Goal: Navigation & Orientation: Find specific page/section

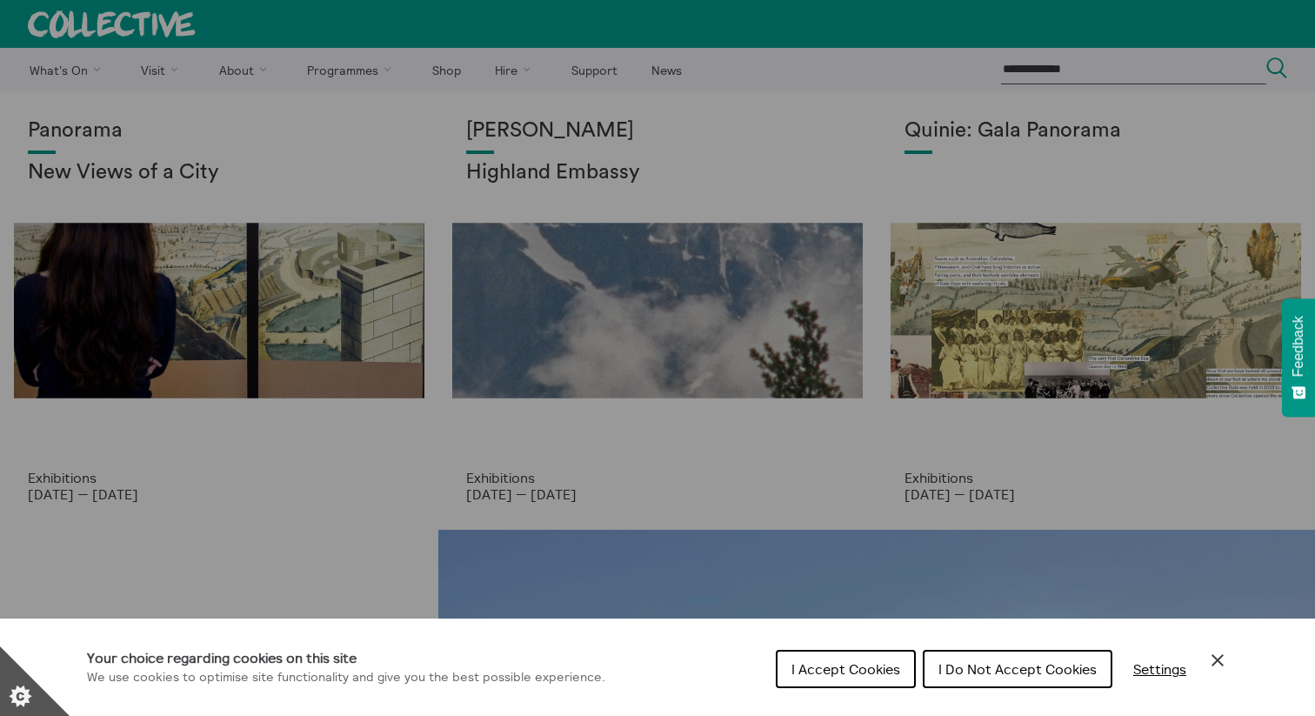
click at [833, 669] on span "I Accept Cookies" at bounding box center [845, 668] width 109 height 17
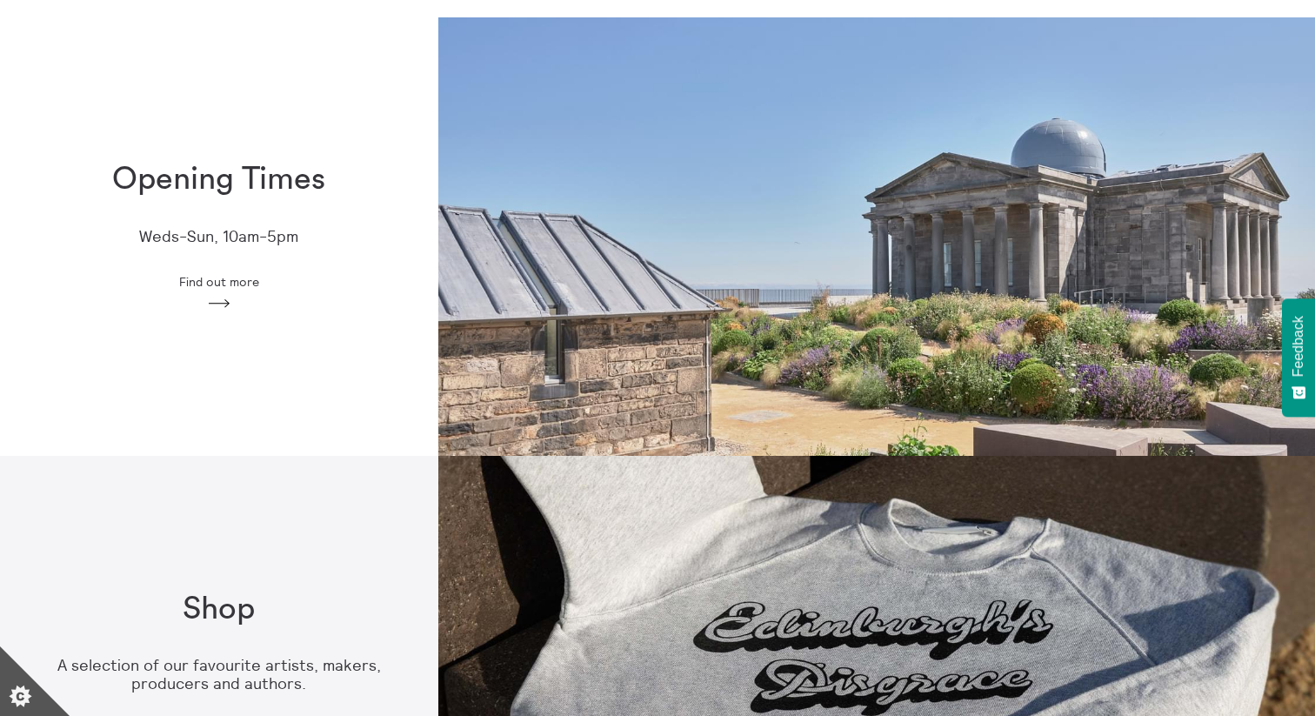
scroll to position [514, 0]
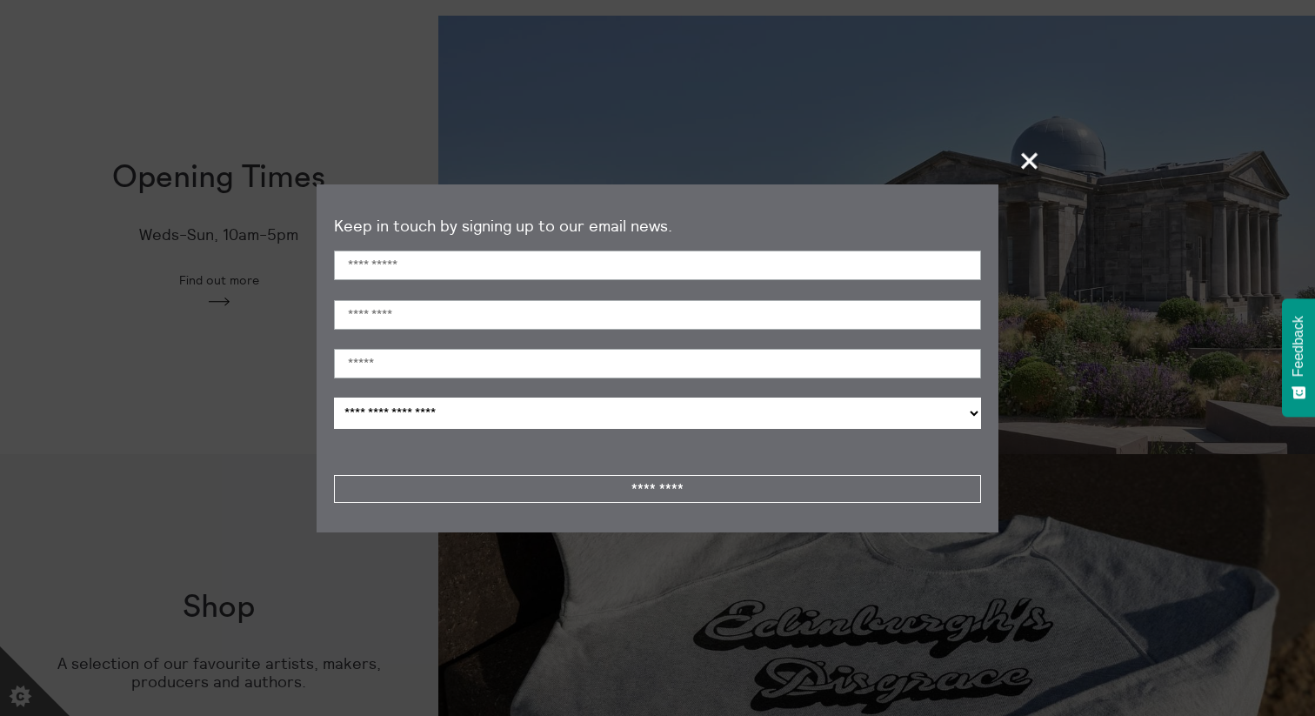
click at [1032, 170] on span "+" at bounding box center [1029, 160] width 51 height 51
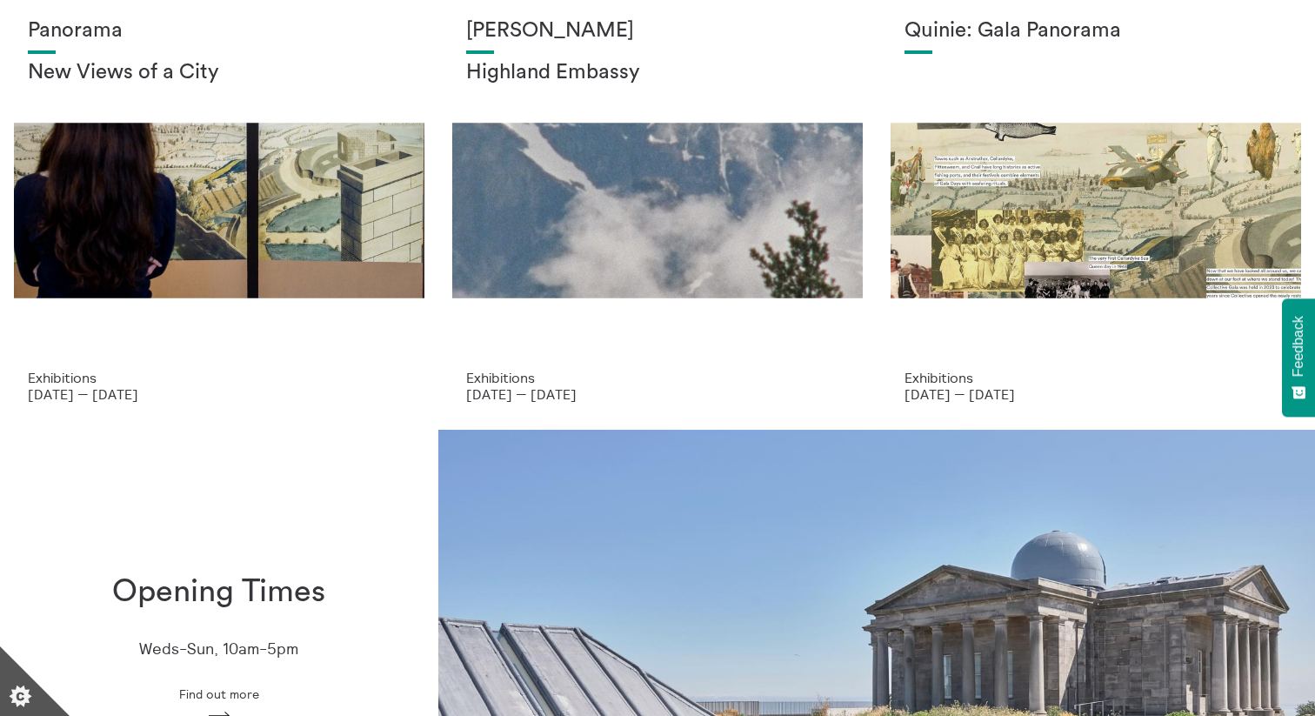
scroll to position [0, 0]
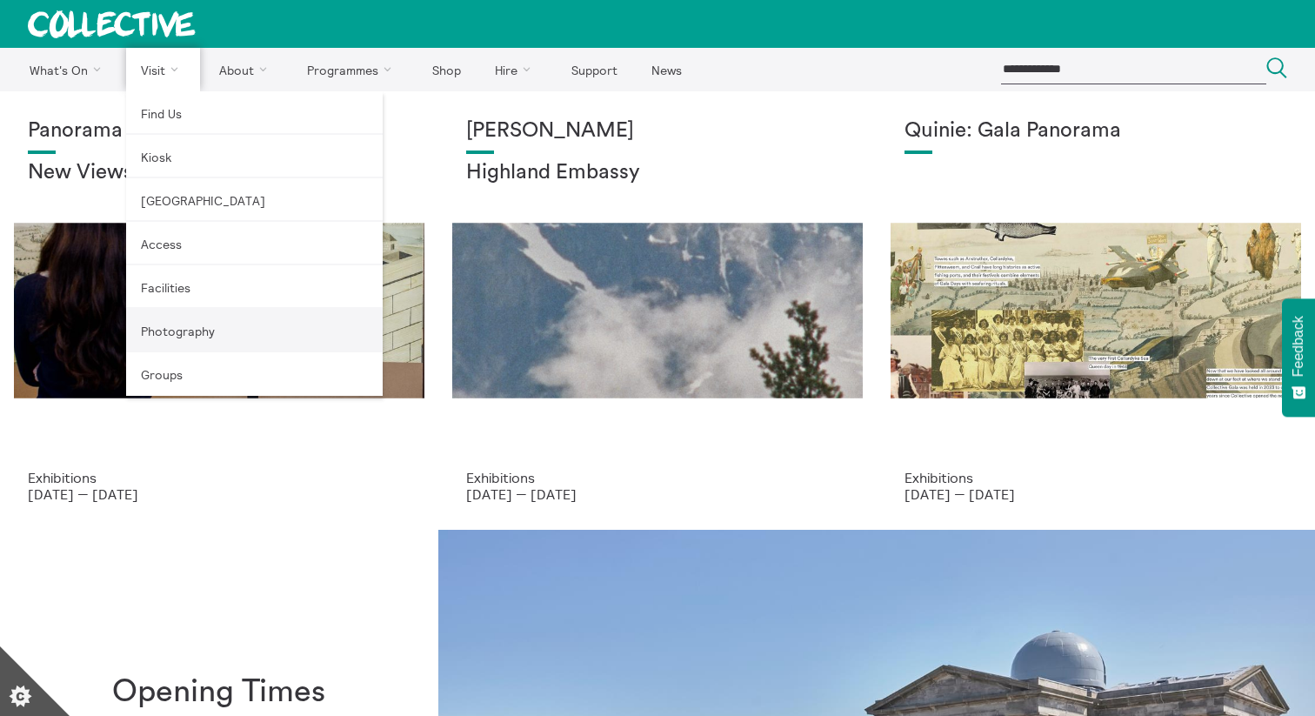
click at [181, 324] on link "Photography" at bounding box center [254, 330] width 256 height 43
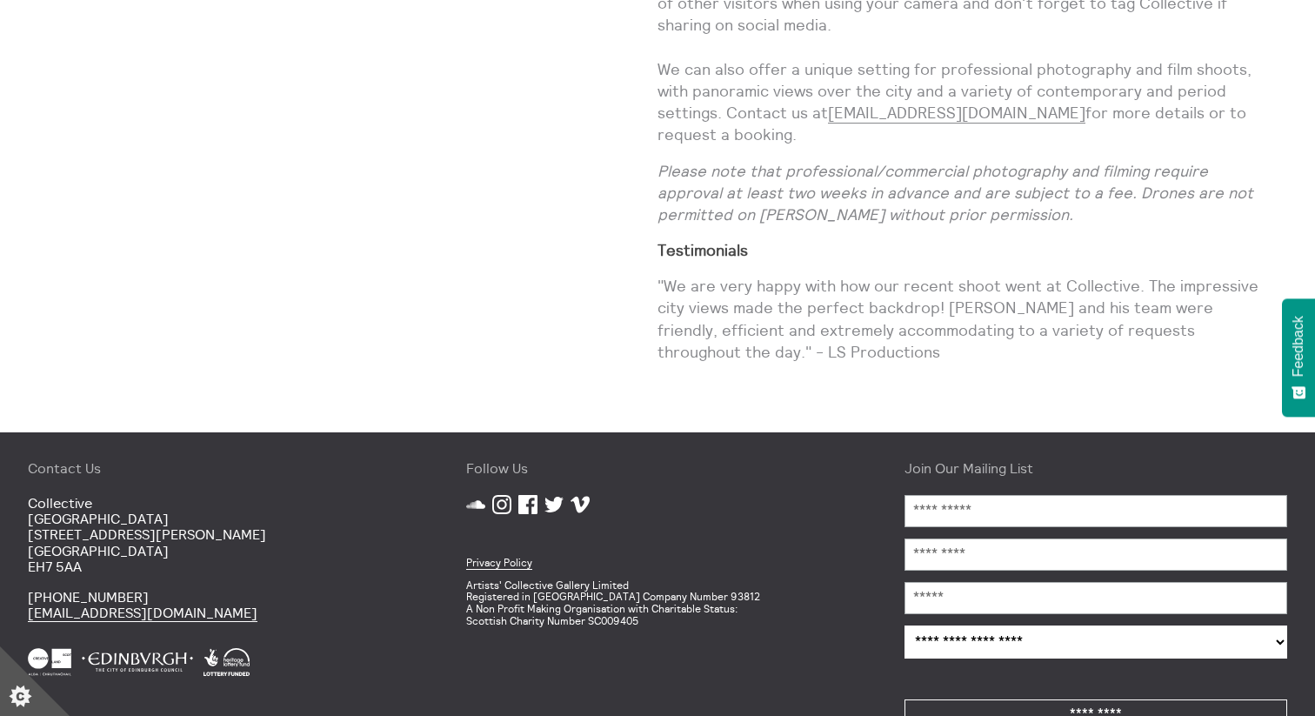
scroll to position [788, 0]
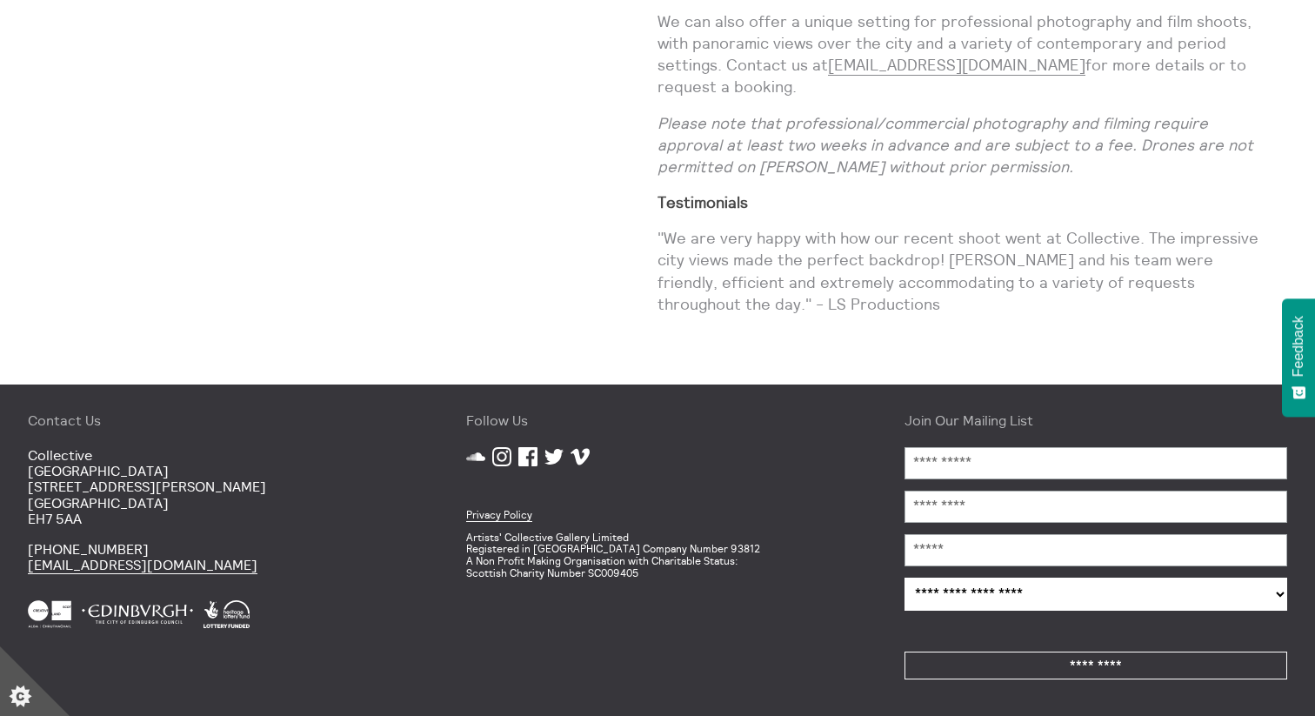
click at [510, 453] on icon at bounding box center [501, 456] width 19 height 19
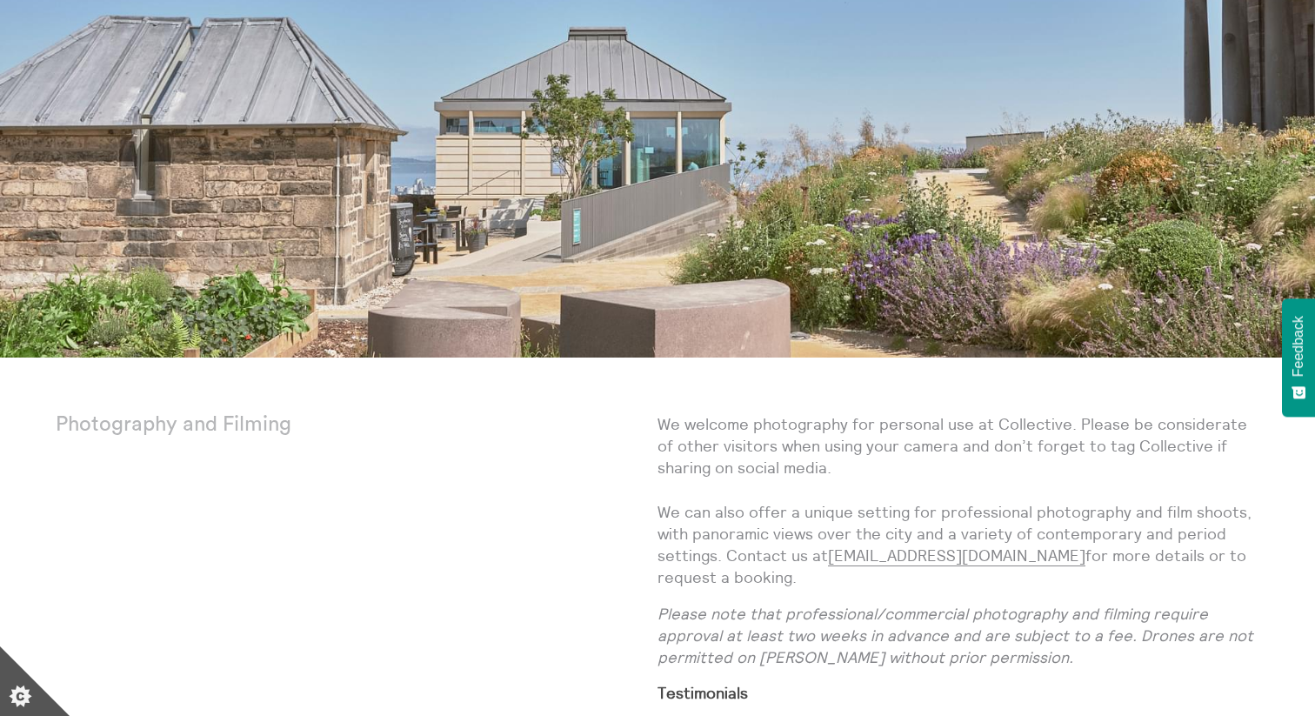
scroll to position [0, 0]
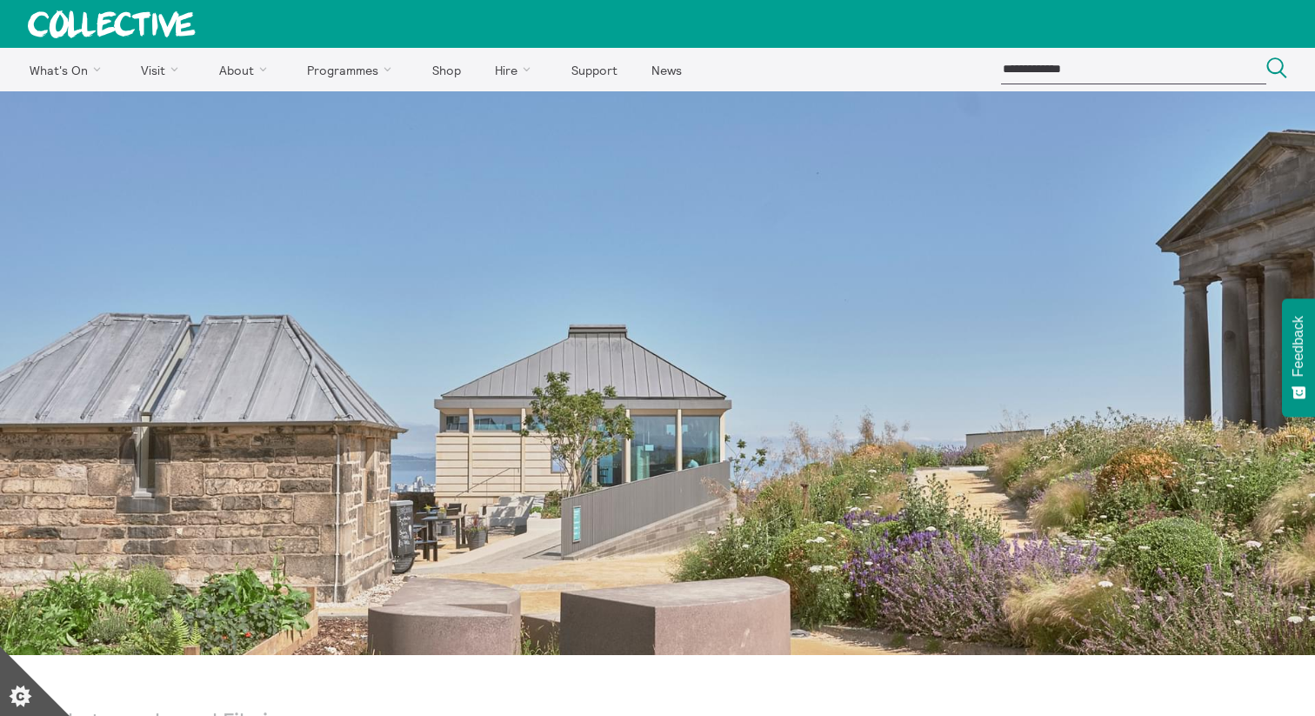
click at [160, 28] on icon at bounding box center [112, 24] width 168 height 28
